Goal: Transaction & Acquisition: Purchase product/service

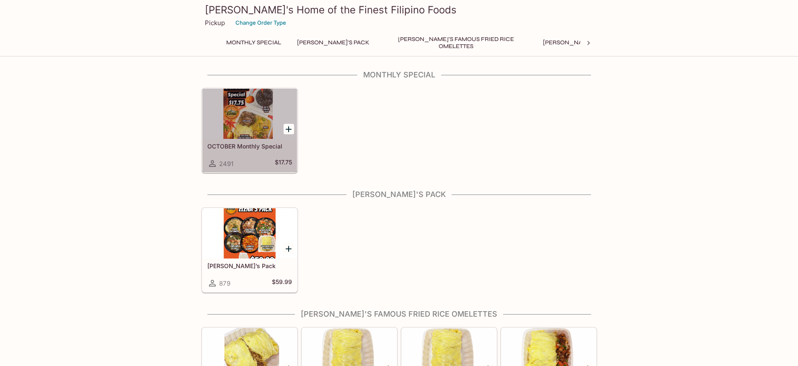
click at [259, 120] on div at bounding box center [249, 114] width 95 height 50
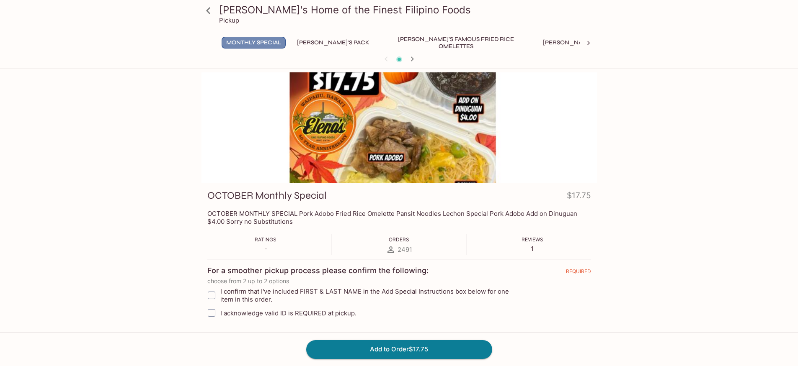
click at [265, 43] on button "Monthly Special" at bounding box center [254, 43] width 64 height 12
click at [548, 42] on button "[PERSON_NAME]'s Mixed Plates" at bounding box center [591, 43] width 107 height 12
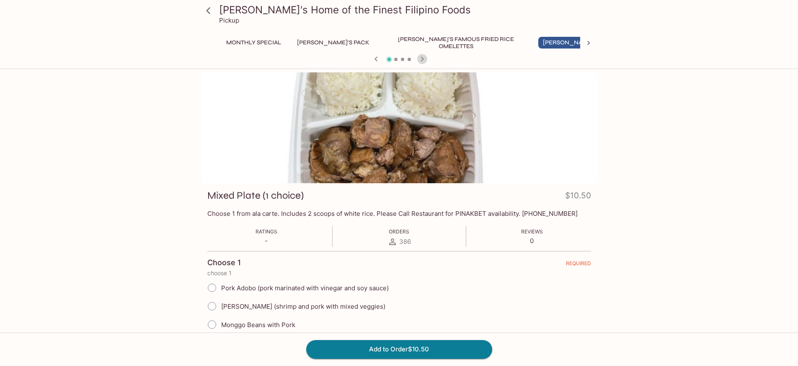
click at [423, 59] on icon "button" at bounding box center [421, 59] width 3 height 5
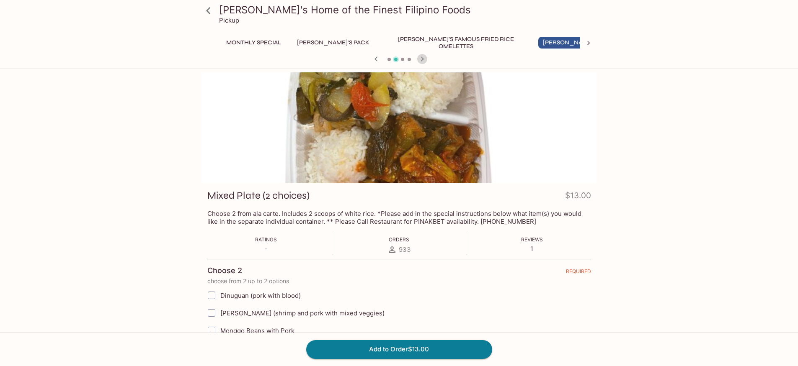
click at [422, 57] on icon "button" at bounding box center [421, 59] width 3 height 5
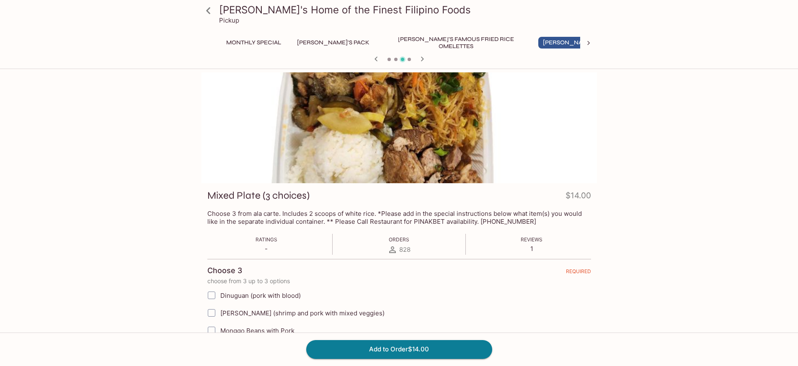
click at [423, 58] on icon "button" at bounding box center [422, 59] width 10 height 10
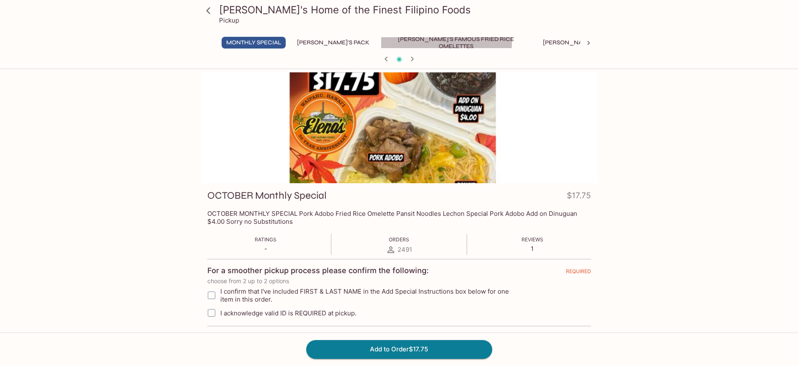
click at [398, 42] on button "[PERSON_NAME]'s Famous Fried Rice Omelettes" at bounding box center [456, 43] width 151 height 12
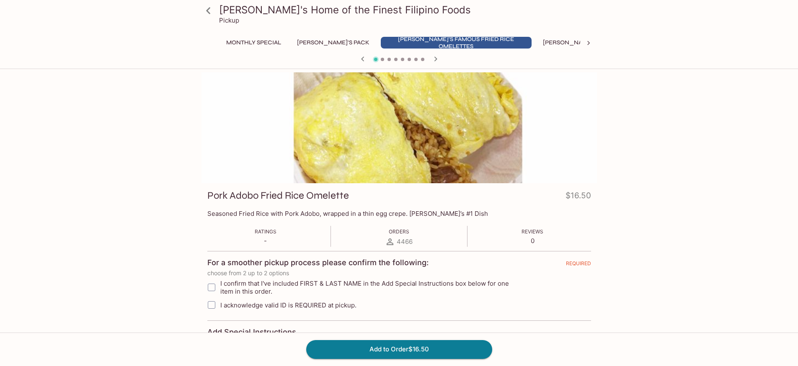
click at [309, 41] on button "[PERSON_NAME]'s Pack" at bounding box center [333, 43] width 82 height 12
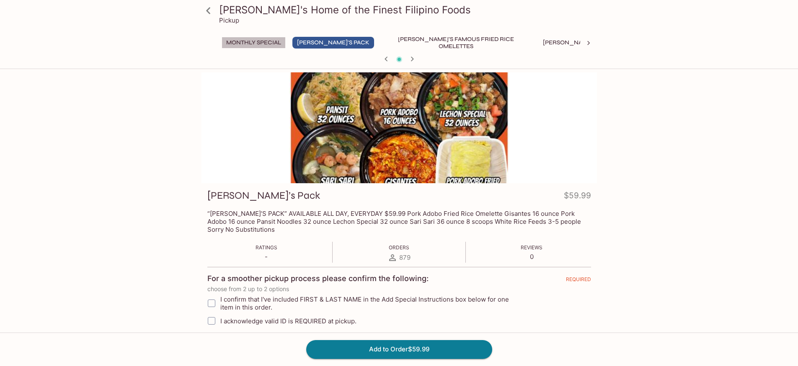
click at [249, 41] on button "Monthly Special" at bounding box center [254, 43] width 64 height 12
